Goal: Browse casually

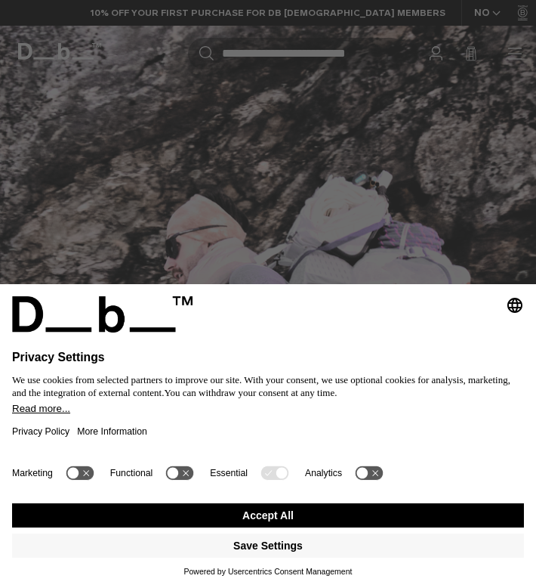
click at [514, 56] on div "Selecting an option will immediately change the language Privacy Settings We us…" at bounding box center [268, 294] width 536 height 588
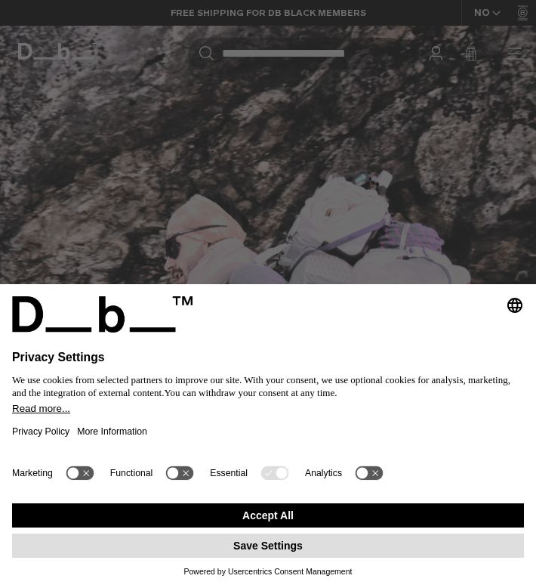
click at [244, 548] on button "Save Settings" at bounding box center [268, 545] width 512 height 24
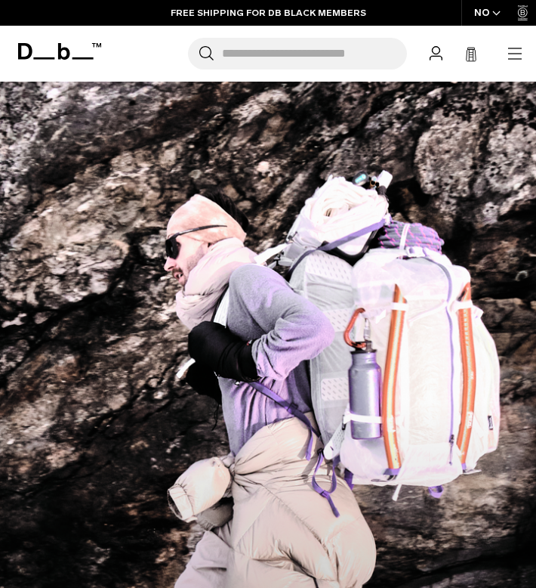
click at [501, 58] on div "Search for Bags, Luggage... Search Close Trending Products All Products Hugger …" at bounding box center [317, 54] width 414 height 32
click at [519, 58] on icon "button" at bounding box center [515, 58] width 14 height 1
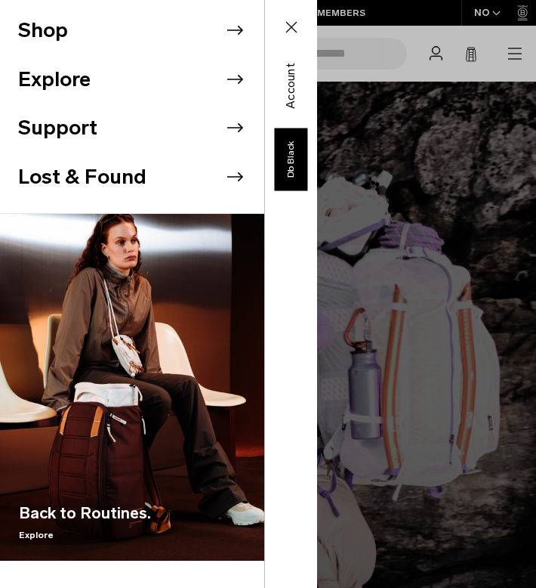
click at [301, 19] on button "Close" at bounding box center [292, 27] width 44 height 32
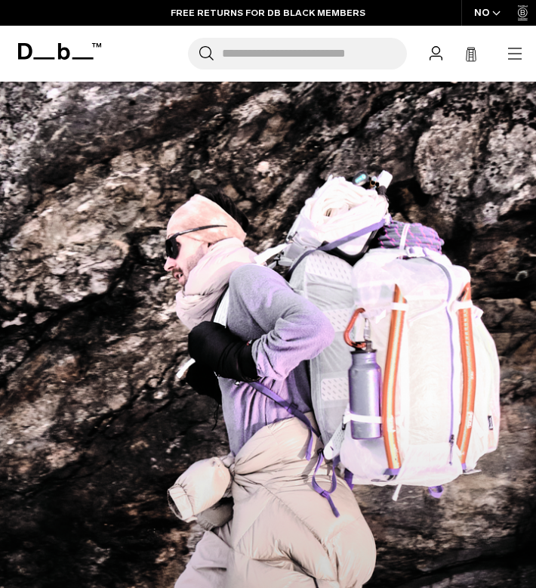
click at [66, 54] on icon at bounding box center [59, 51] width 83 height 17
